Goal: Information Seeking & Learning: Learn about a topic

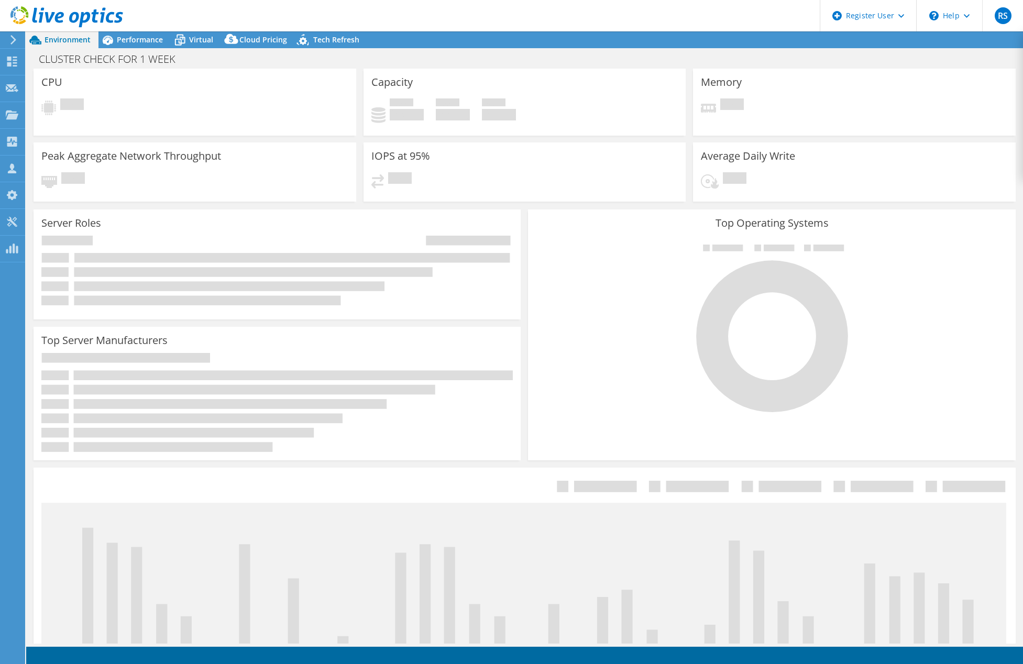
select select "USD"
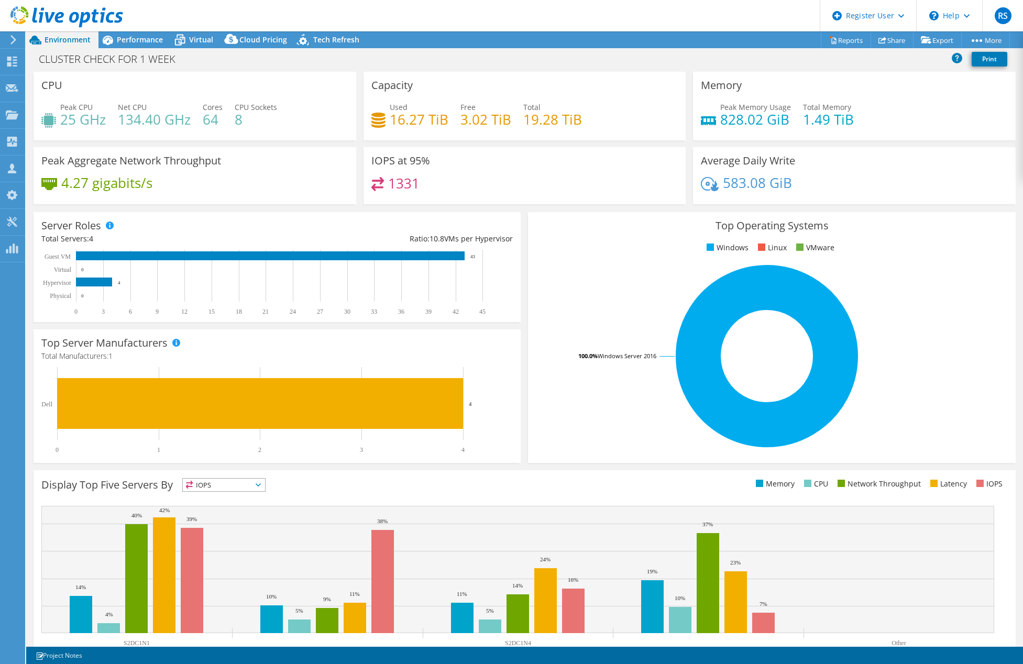
click at [234, 480] on span "IOPS" at bounding box center [224, 485] width 82 height 13
click at [134, 46] on div "Performance" at bounding box center [134, 39] width 72 height 17
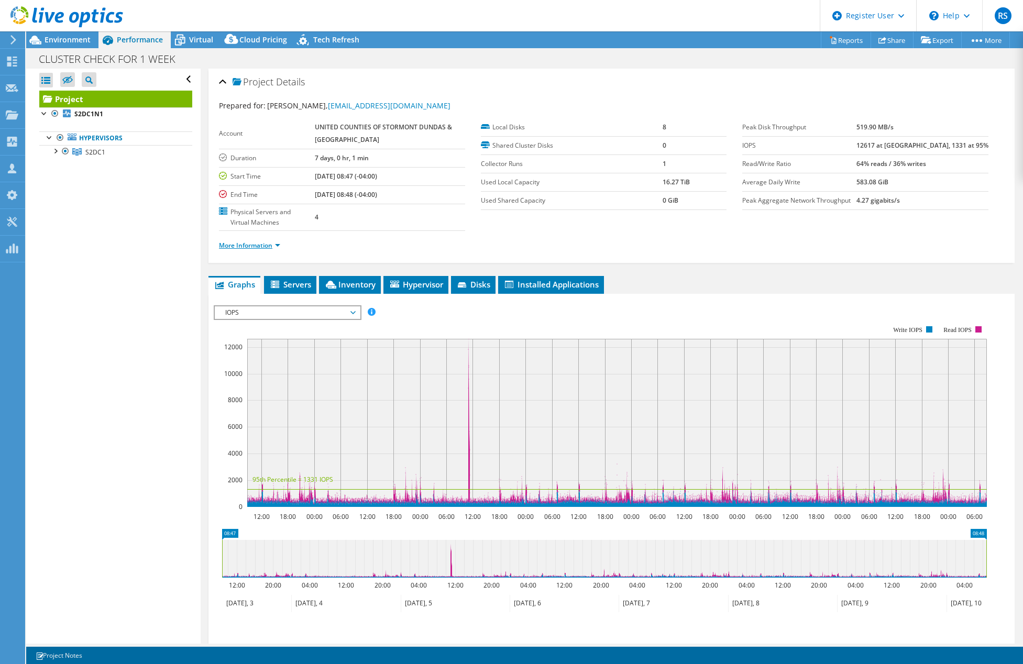
click at [257, 248] on link "More Information" at bounding box center [249, 245] width 61 height 9
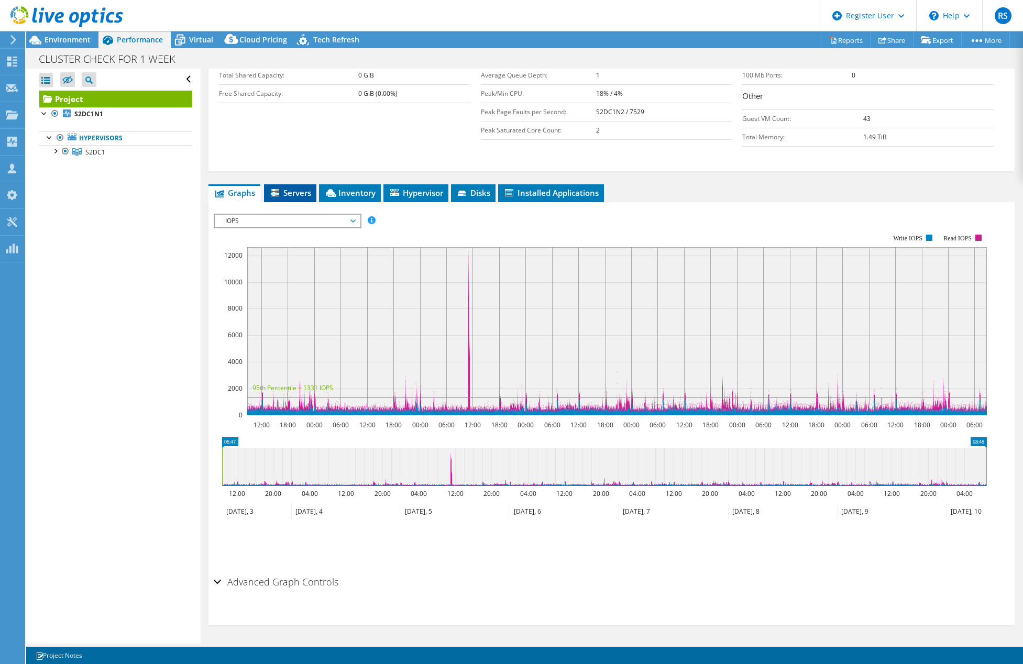
click at [302, 188] on span "Servers" at bounding box center [290, 192] width 42 height 10
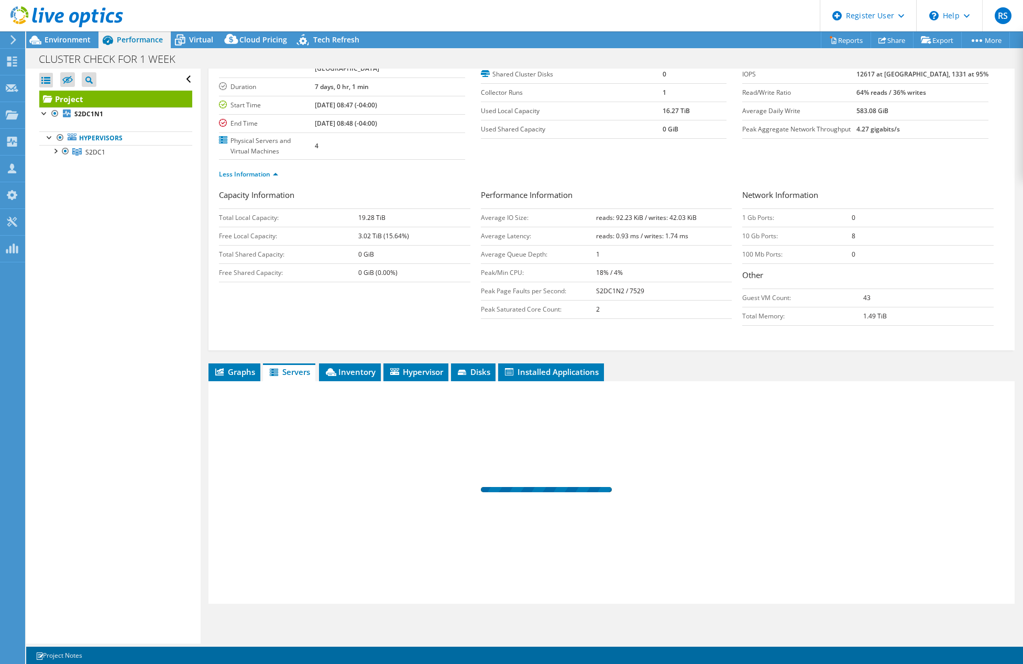
scroll to position [71, 0]
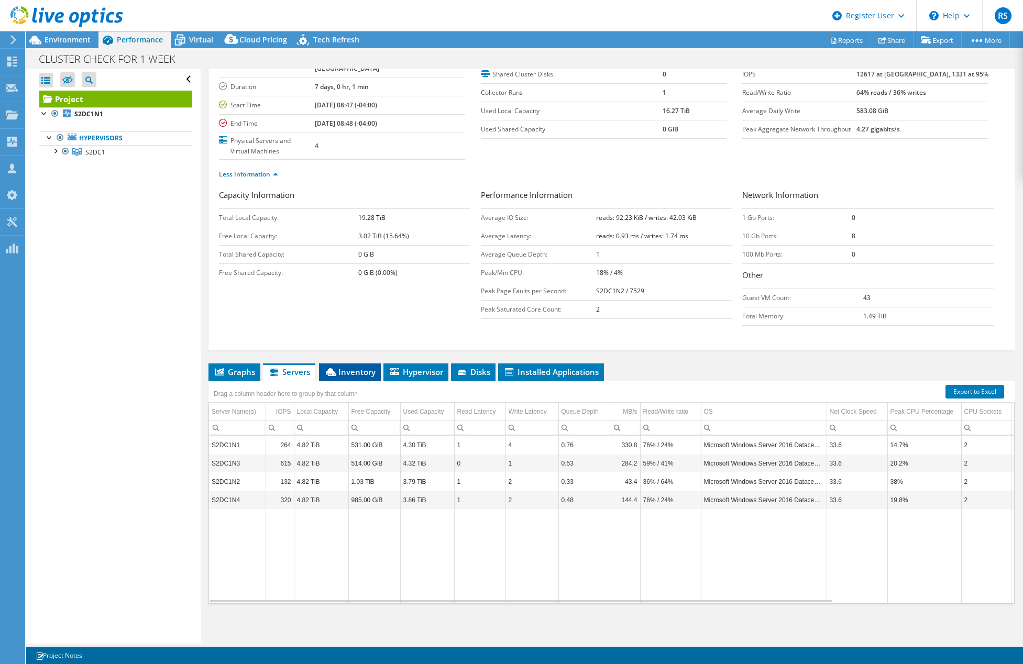
click at [361, 373] on span "Inventory" at bounding box center [349, 372] width 51 height 10
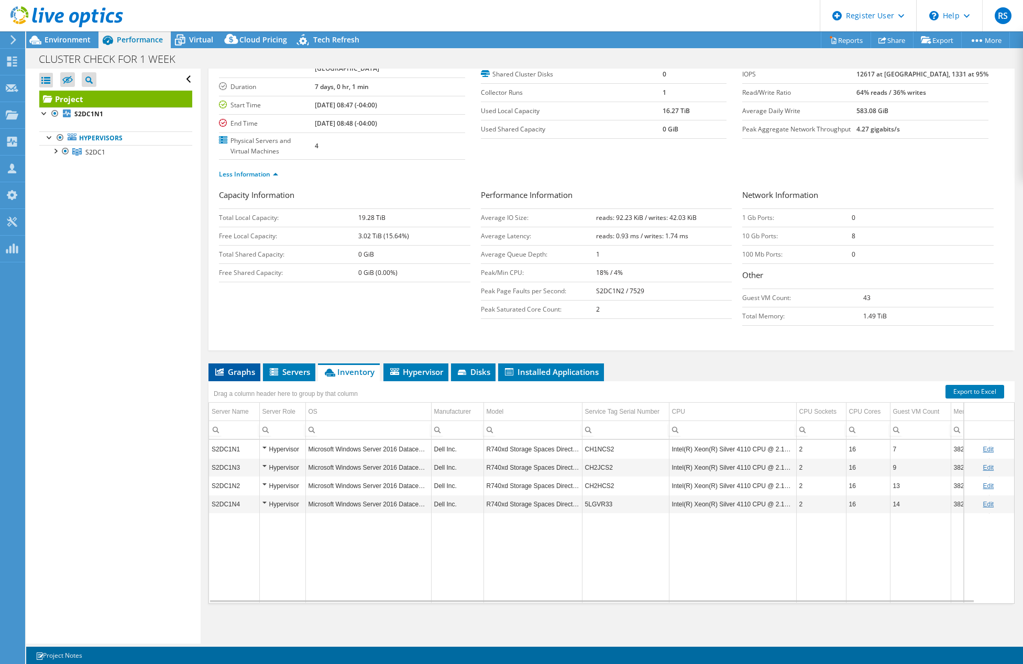
click at [229, 370] on span "Graphs" at bounding box center [234, 372] width 41 height 10
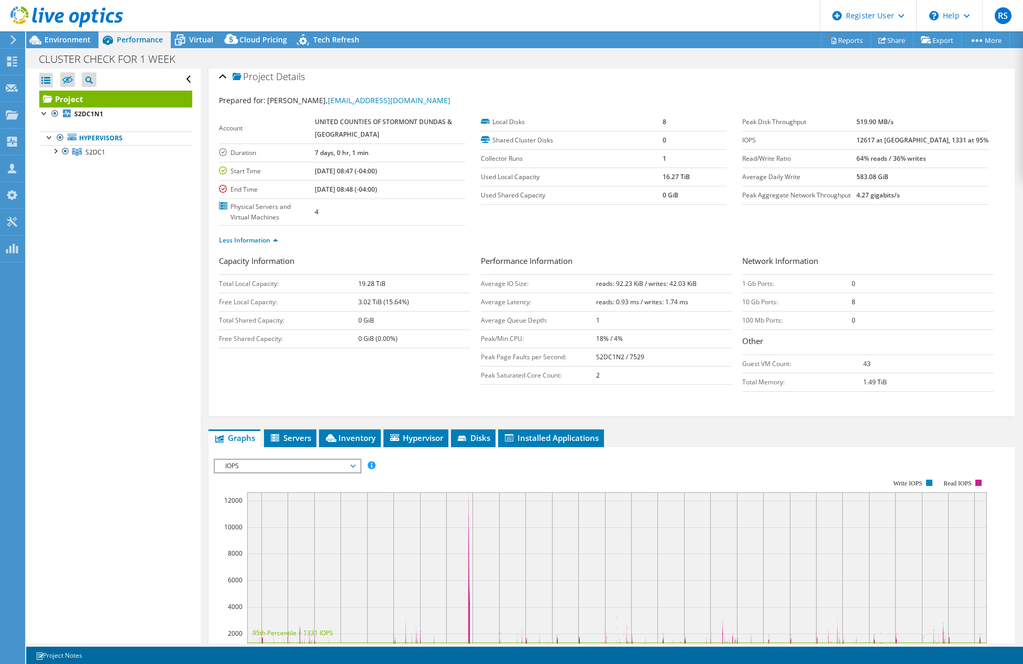
scroll to position [0, 0]
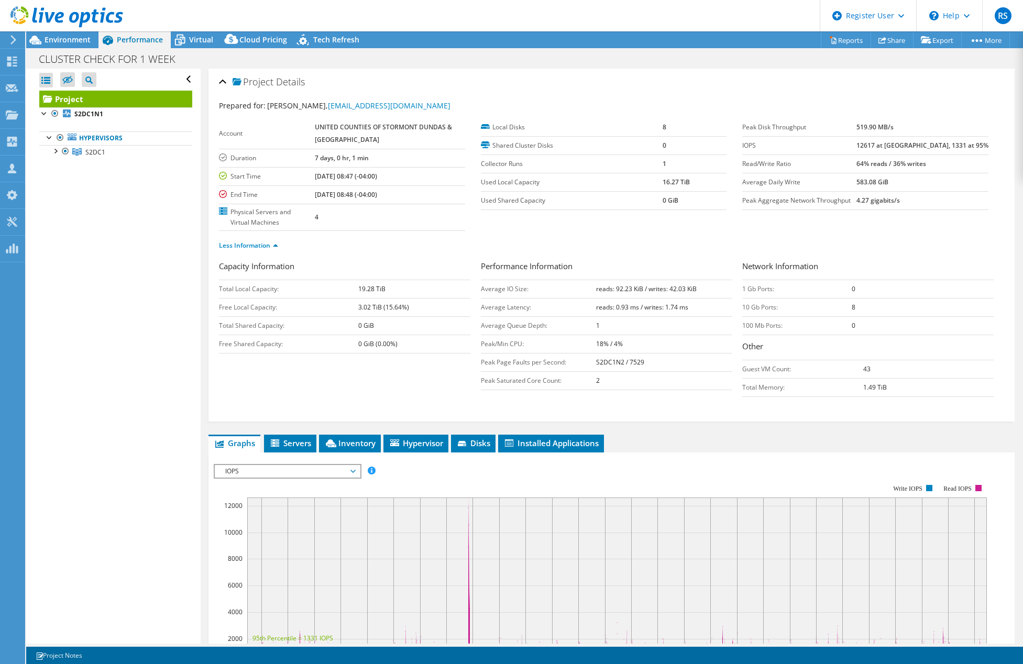
click at [65, 35] on div at bounding box center [61, 17] width 123 height 35
click at [71, 40] on span "Environment" at bounding box center [68, 40] width 46 height 10
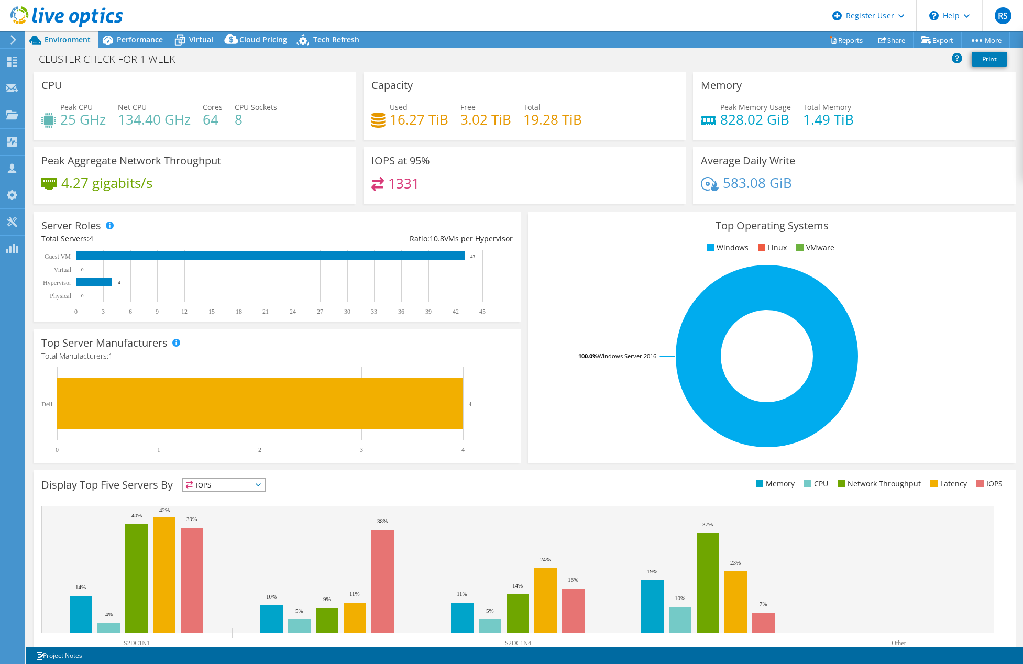
click at [132, 51] on div "CLUSTER CHECK FOR 1 WEEK Print" at bounding box center [524, 58] width 996 height 19
click at [134, 30] on header "RS Dell User [PERSON_NAME] [PERSON_NAME][EMAIL_ADDRESS][DOMAIN_NAME] Dell My Pr…" at bounding box center [511, 15] width 1023 height 31
click at [141, 36] on span "Performance" at bounding box center [140, 40] width 46 height 10
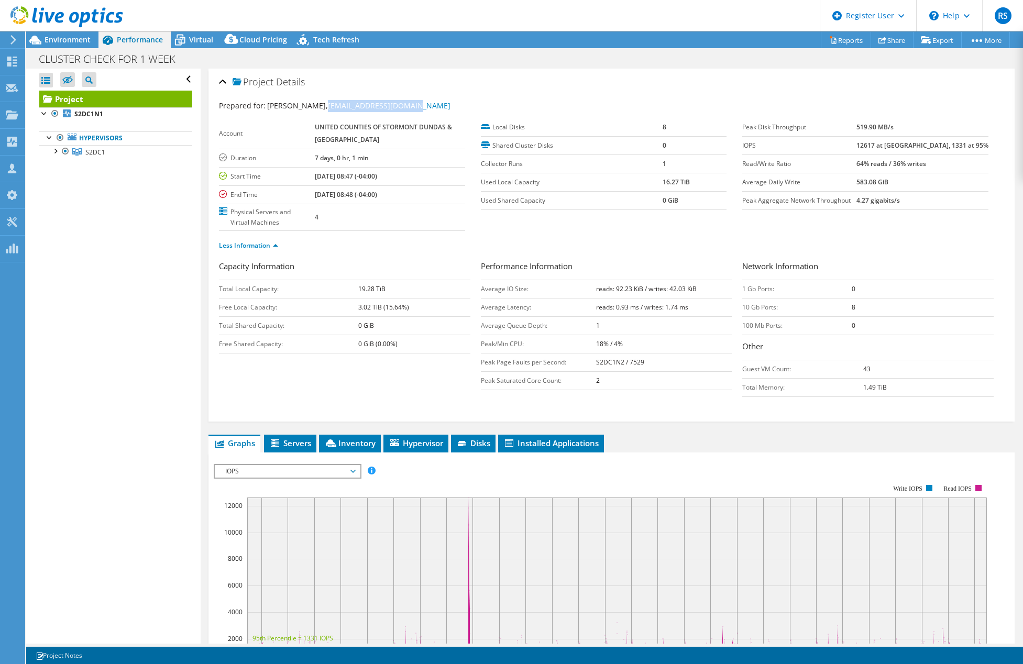
drag, startPoint x: 415, startPoint y: 105, endPoint x: 314, endPoint y: 112, distance: 101.8
click at [314, 112] on div "Prepared for: [PERSON_NAME], [EMAIL_ADDRESS][DOMAIN_NAME]" at bounding box center [611, 106] width 785 height 12
copy link "[EMAIL_ADDRESS][DOMAIN_NAME]"
click at [526, 71] on div "Project Details" at bounding box center [611, 82] width 785 height 23
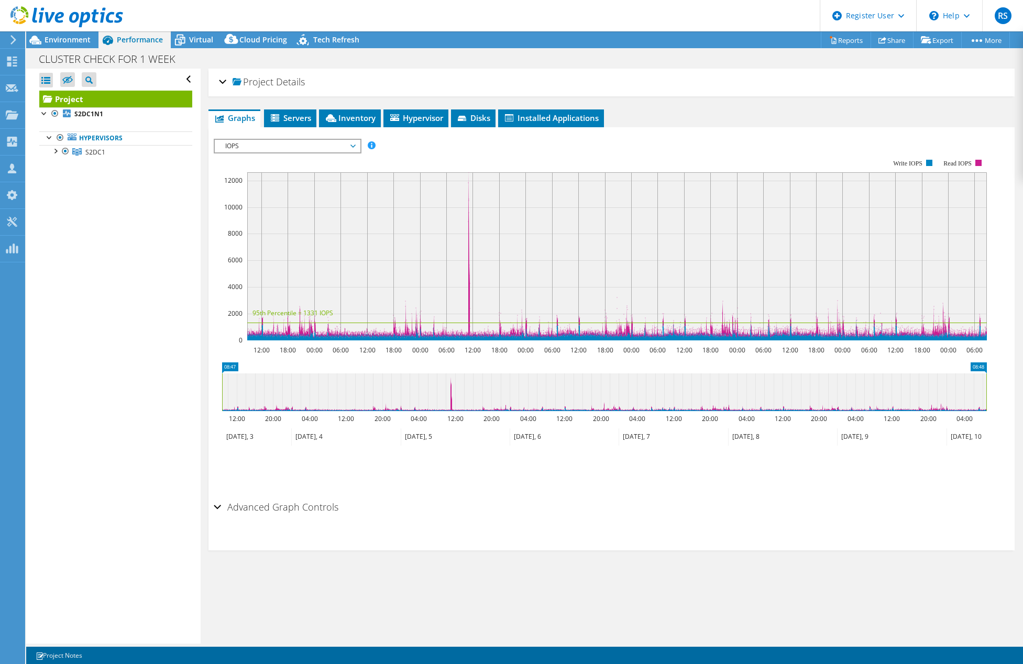
click at [282, 80] on span "Details" at bounding box center [290, 81] width 29 height 13
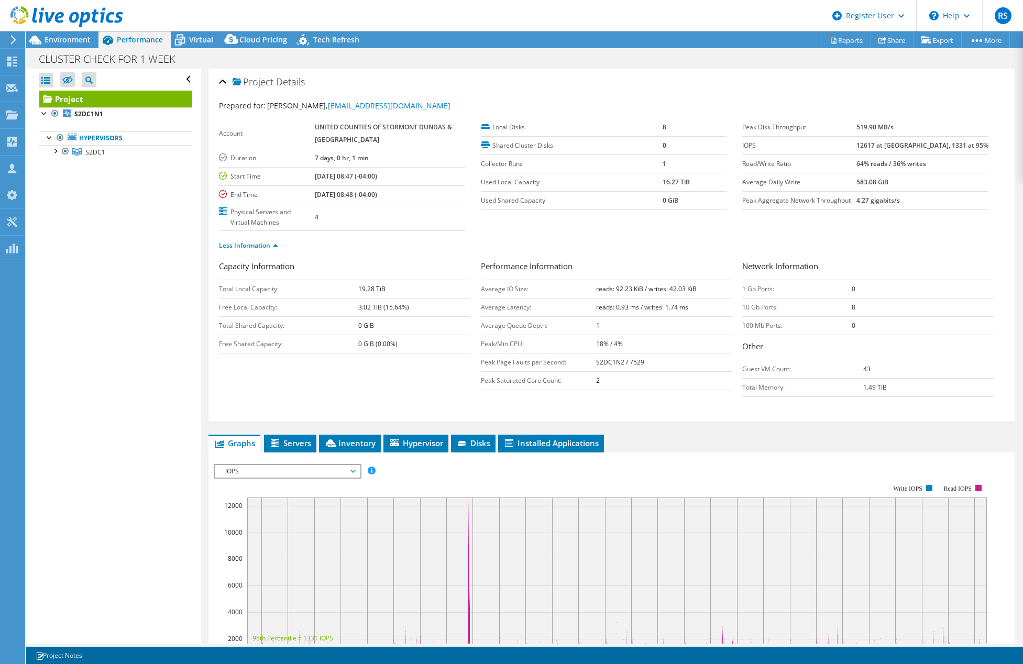
click at [136, 282] on div "Open All Close All Hide Excluded Nodes Project Tree Filter" at bounding box center [113, 356] width 174 height 575
drag, startPoint x: 70, startPoint y: 37, endPoint x: 154, endPoint y: 85, distance: 97.5
click at [70, 37] on span "Environment" at bounding box center [68, 40] width 46 height 10
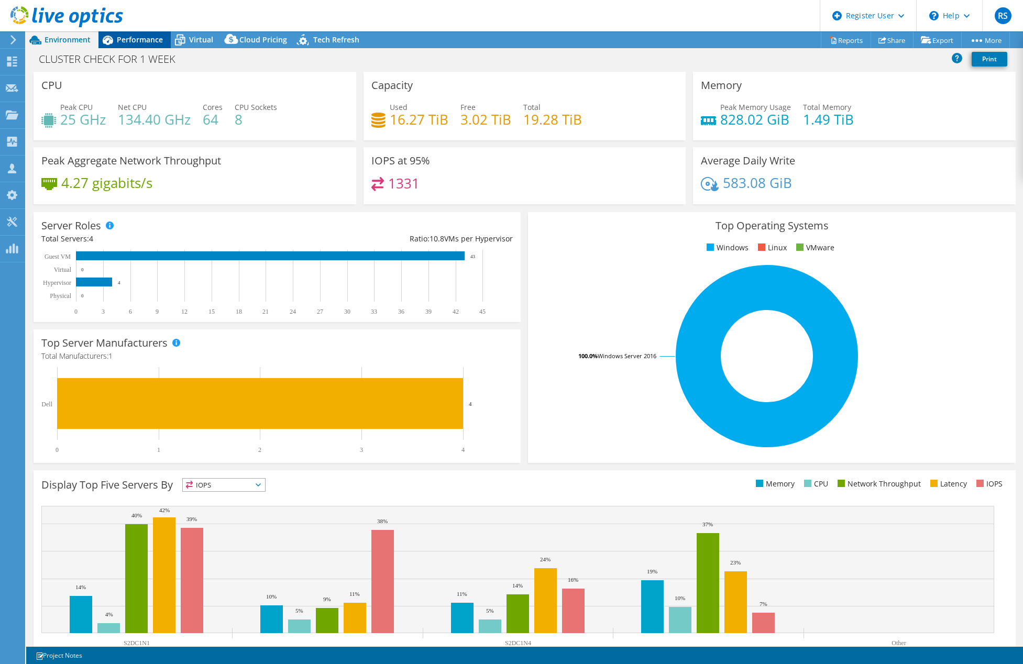
click at [140, 44] on span "Performance" at bounding box center [140, 40] width 46 height 10
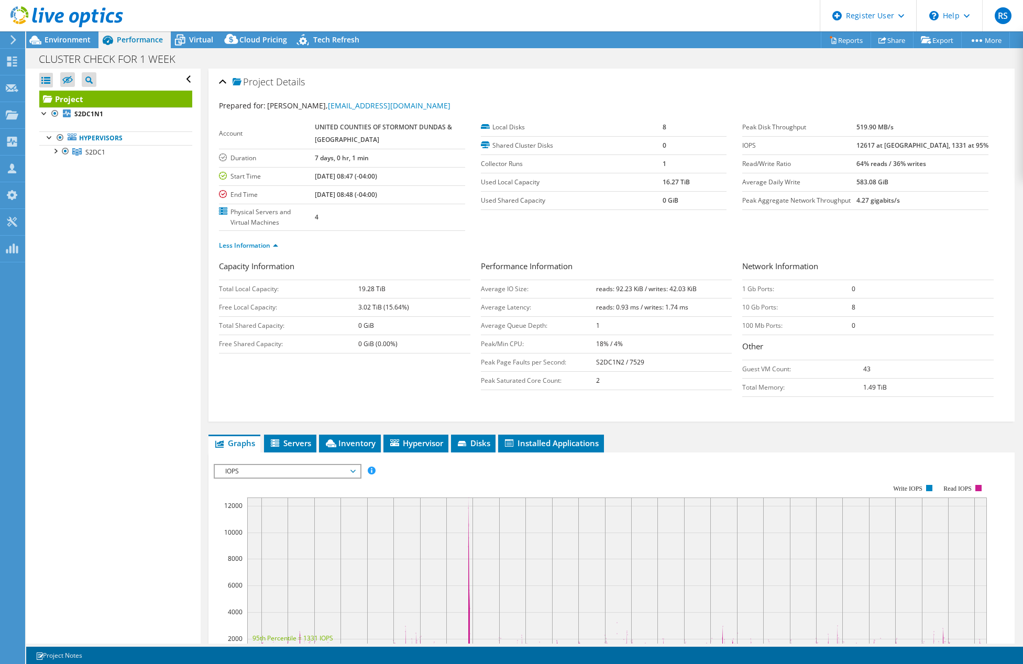
click at [257, 81] on span "Project" at bounding box center [252, 82] width 41 height 10
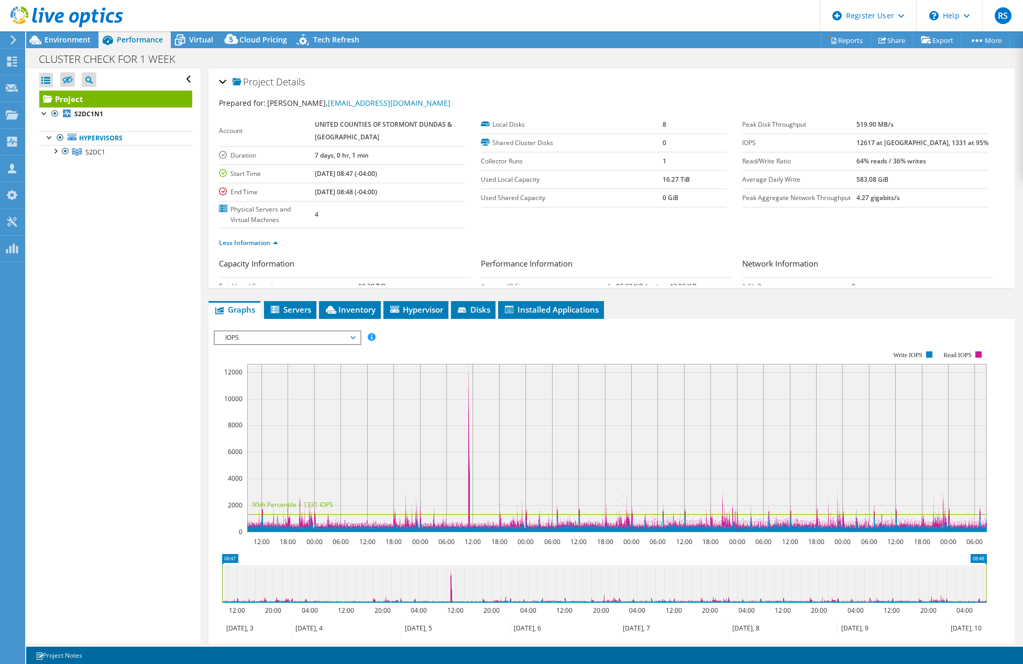
click at [255, 81] on span "Project" at bounding box center [252, 82] width 41 height 10
